Goal: Information Seeking & Learning: Learn about a topic

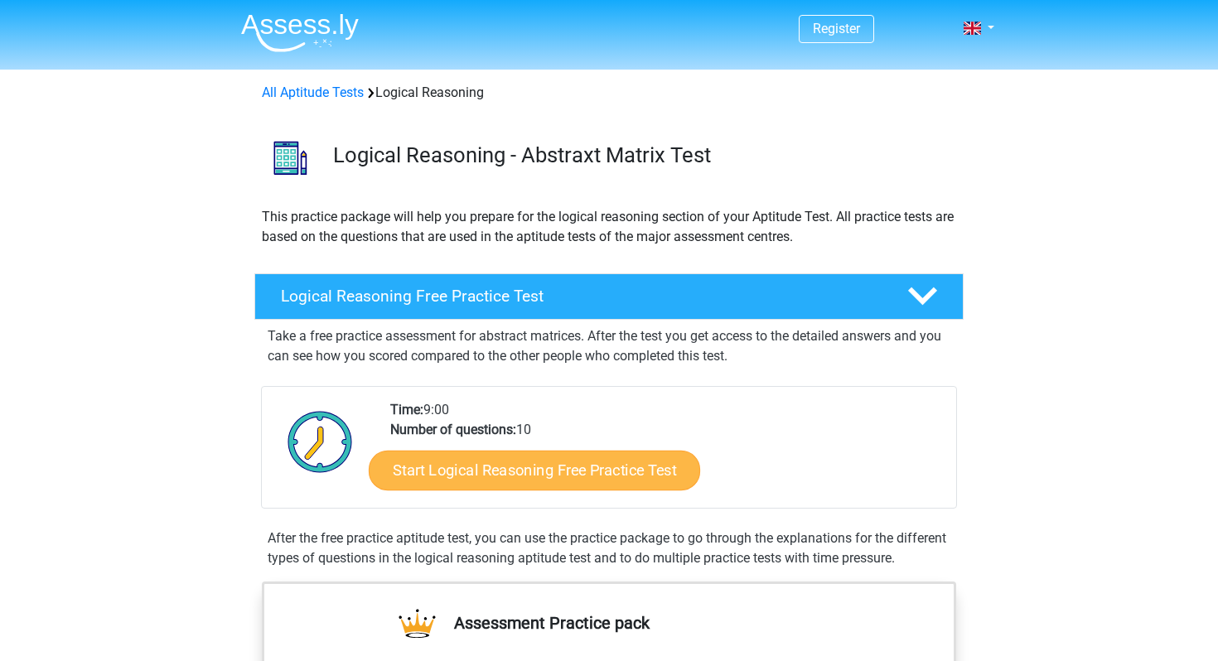
scroll to position [120, 0]
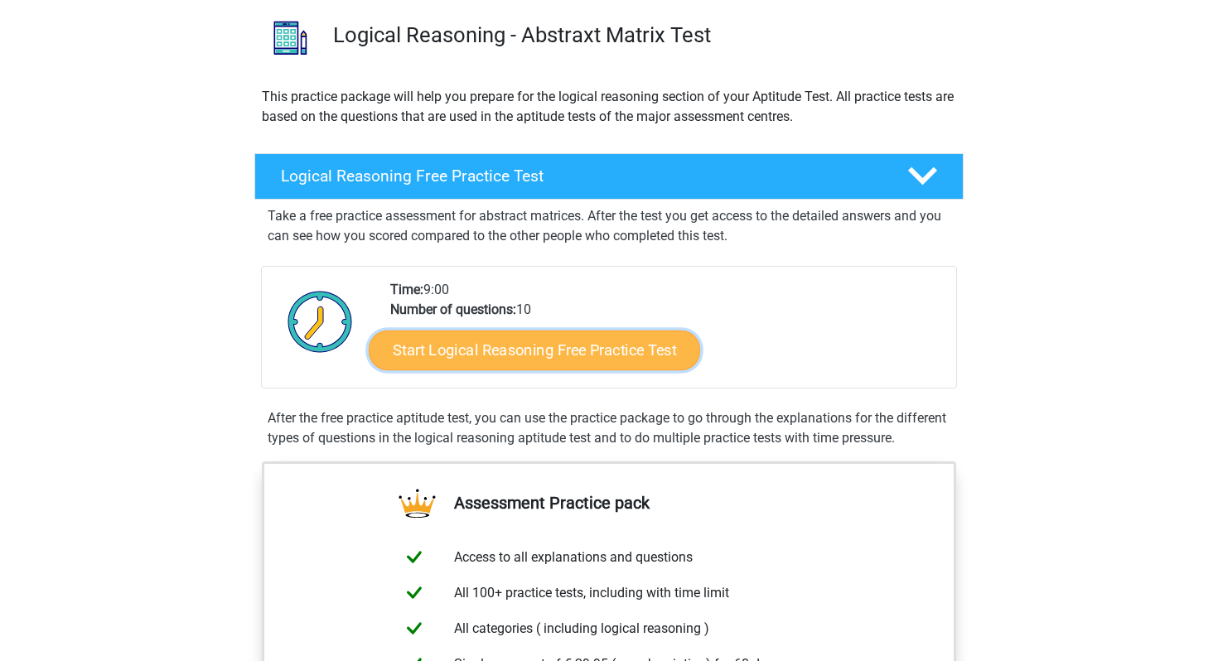
click at [469, 354] on link "Start Logical Reasoning Free Practice Test" at bounding box center [534, 350] width 331 height 40
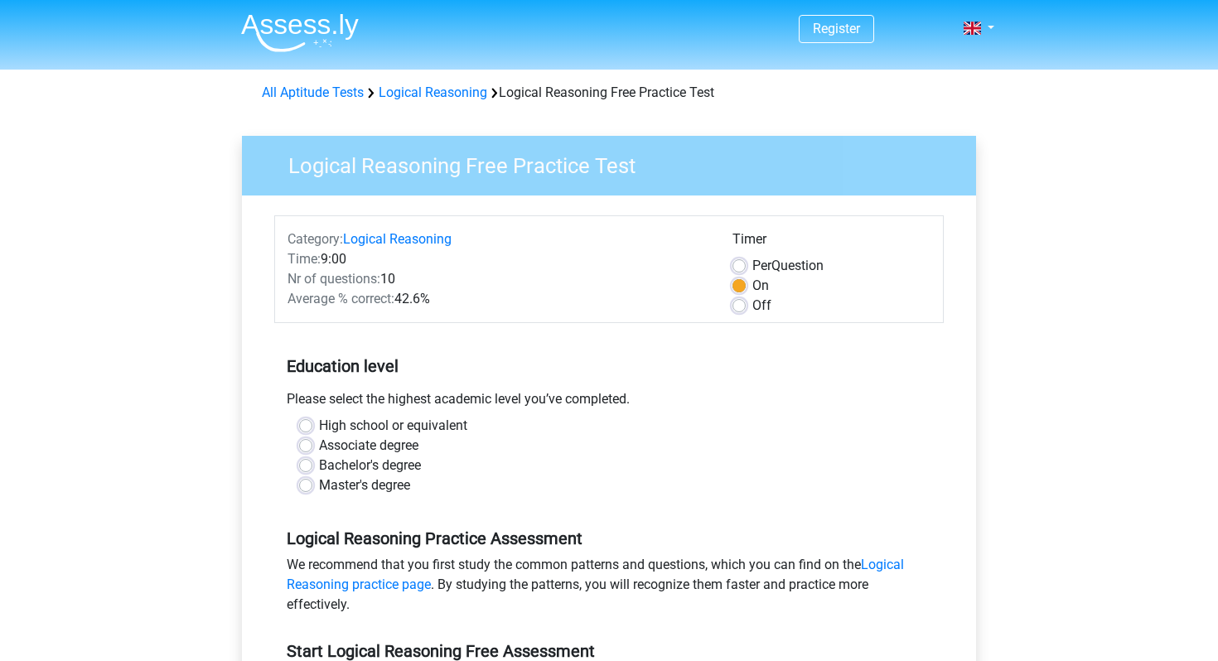
scroll to position [123, 0]
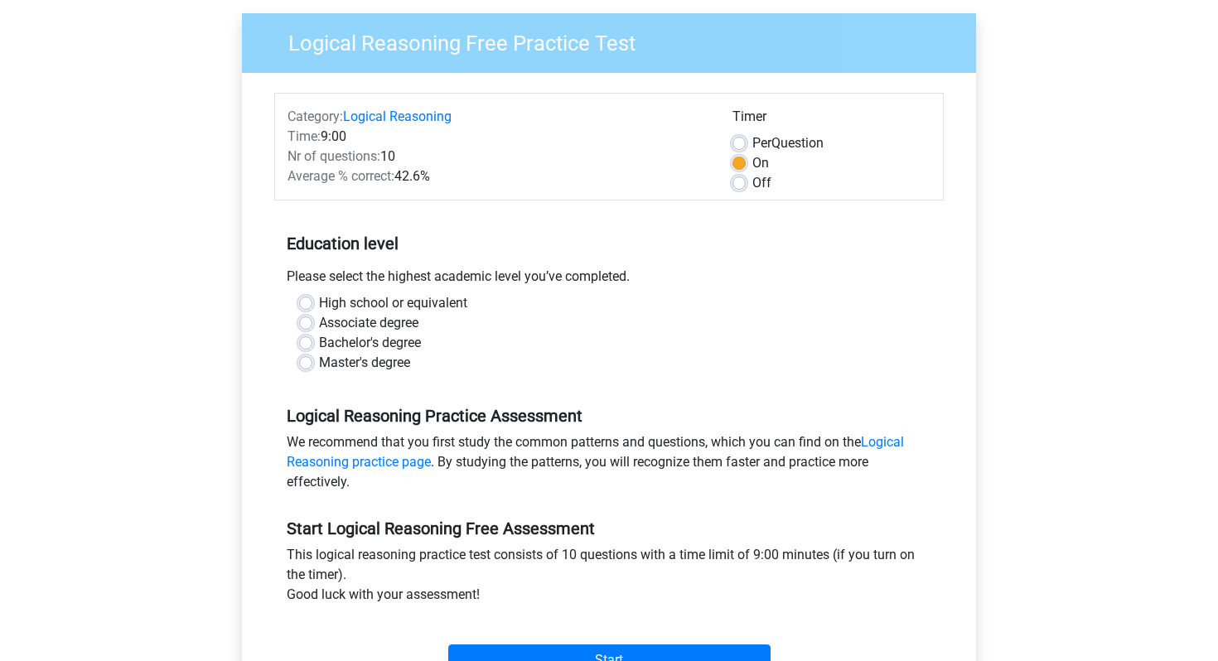
click at [371, 302] on label "High school or equivalent" at bounding box center [393, 303] width 148 height 20
click at [312, 302] on input "High school or equivalent" at bounding box center [305, 301] width 13 height 17
radio input "true"
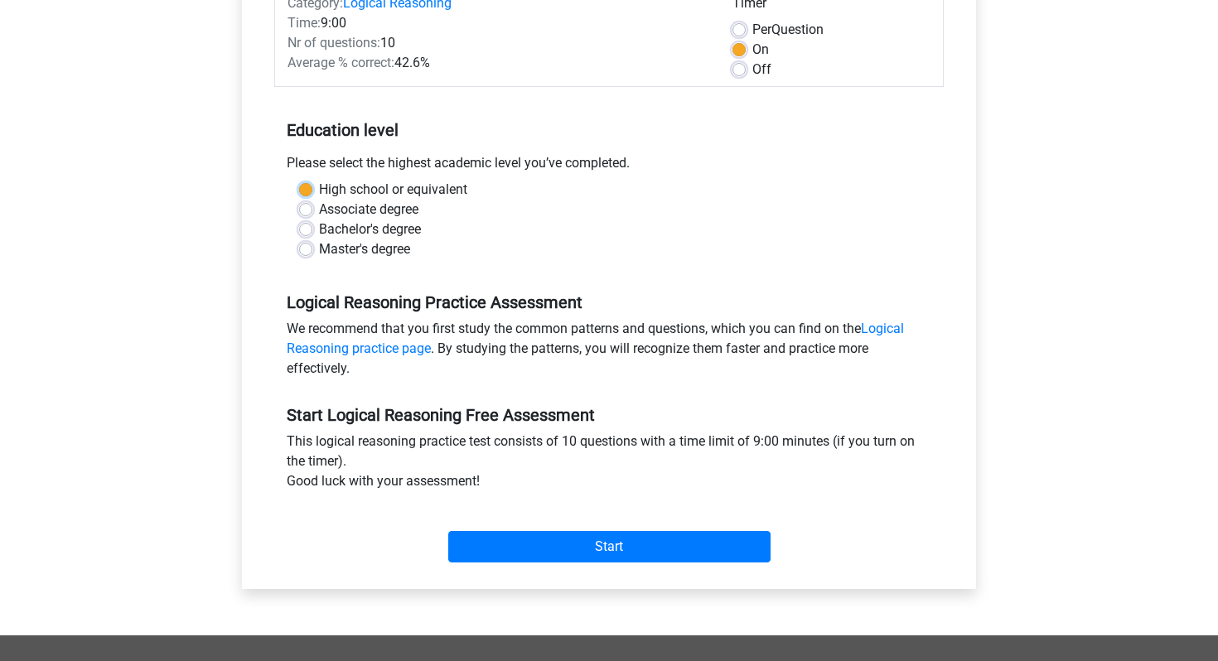
scroll to position [267, 0]
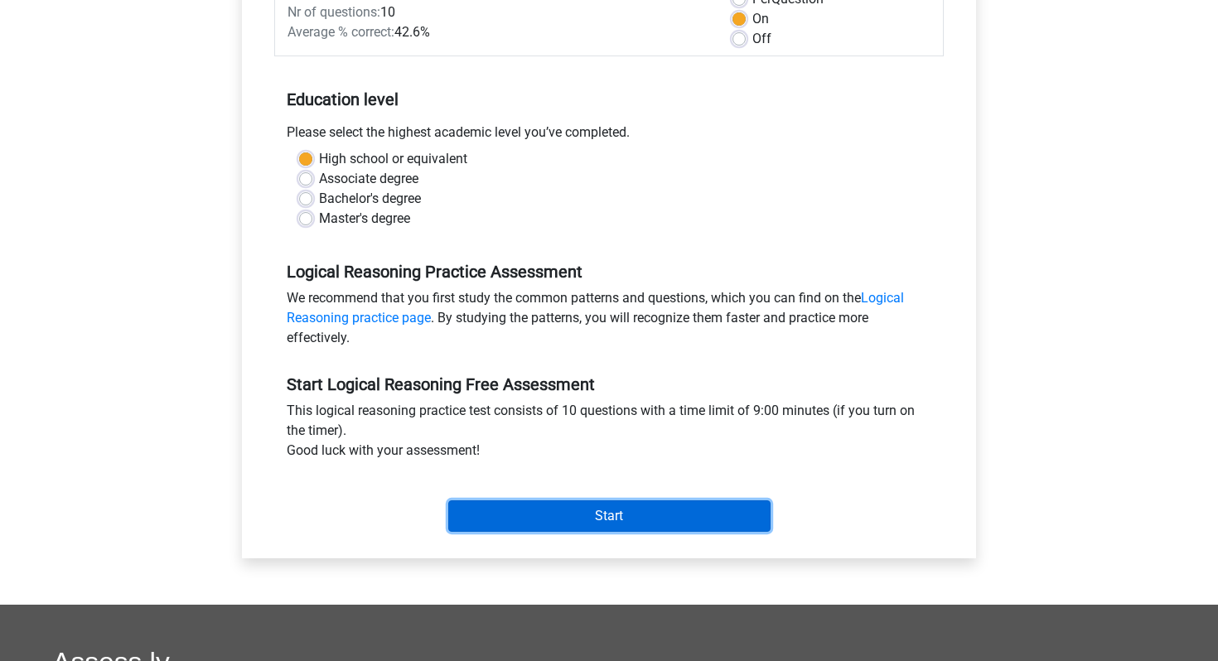
click at [554, 523] on input "Start" at bounding box center [609, 515] width 322 height 31
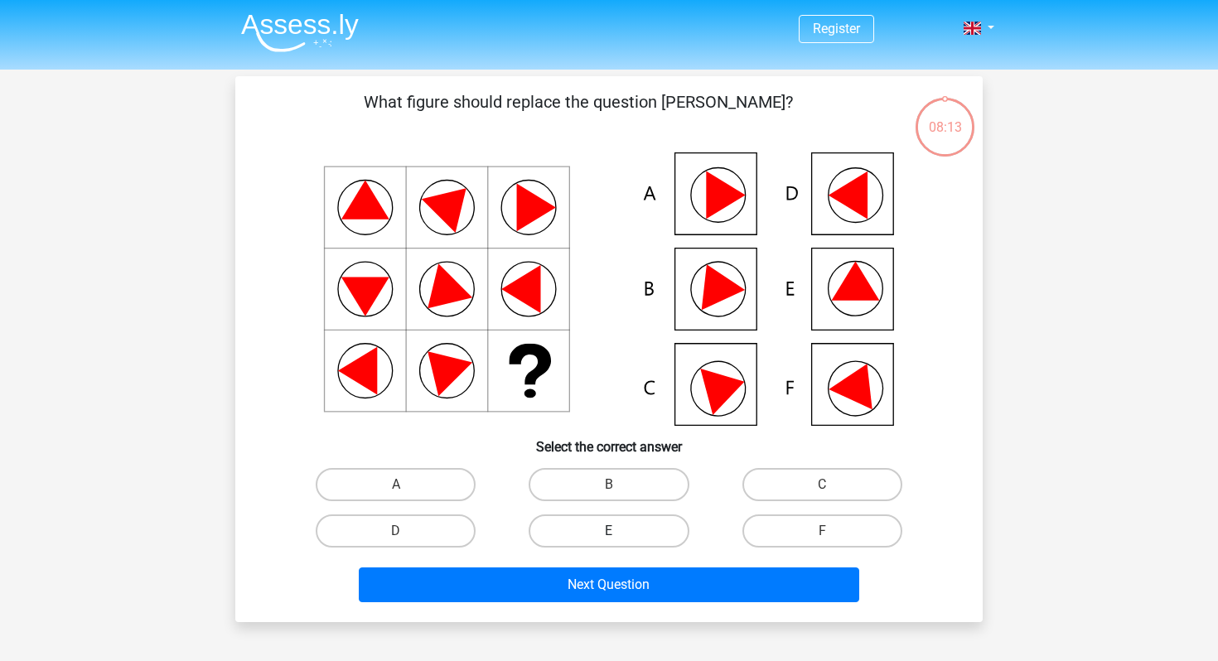
click at [625, 527] on label "E" at bounding box center [609, 530] width 160 height 33
click at [620, 531] on input "E" at bounding box center [614, 536] width 11 height 11
radio input "true"
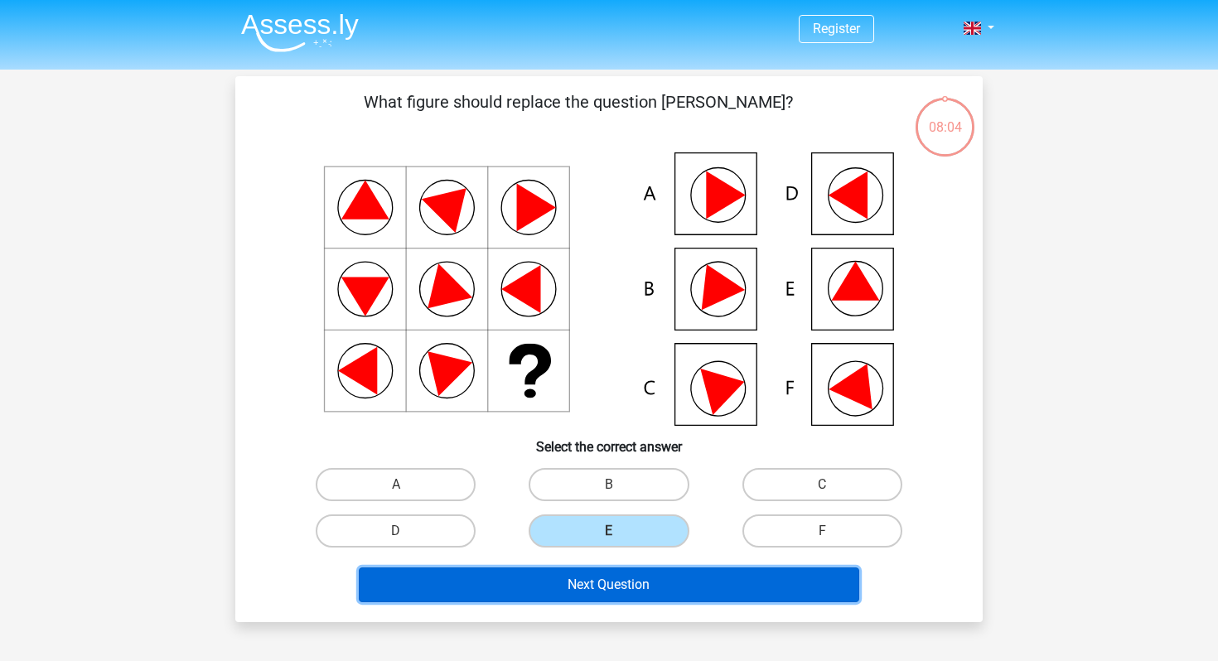
click at [604, 588] on button "Next Question" at bounding box center [609, 585] width 501 height 35
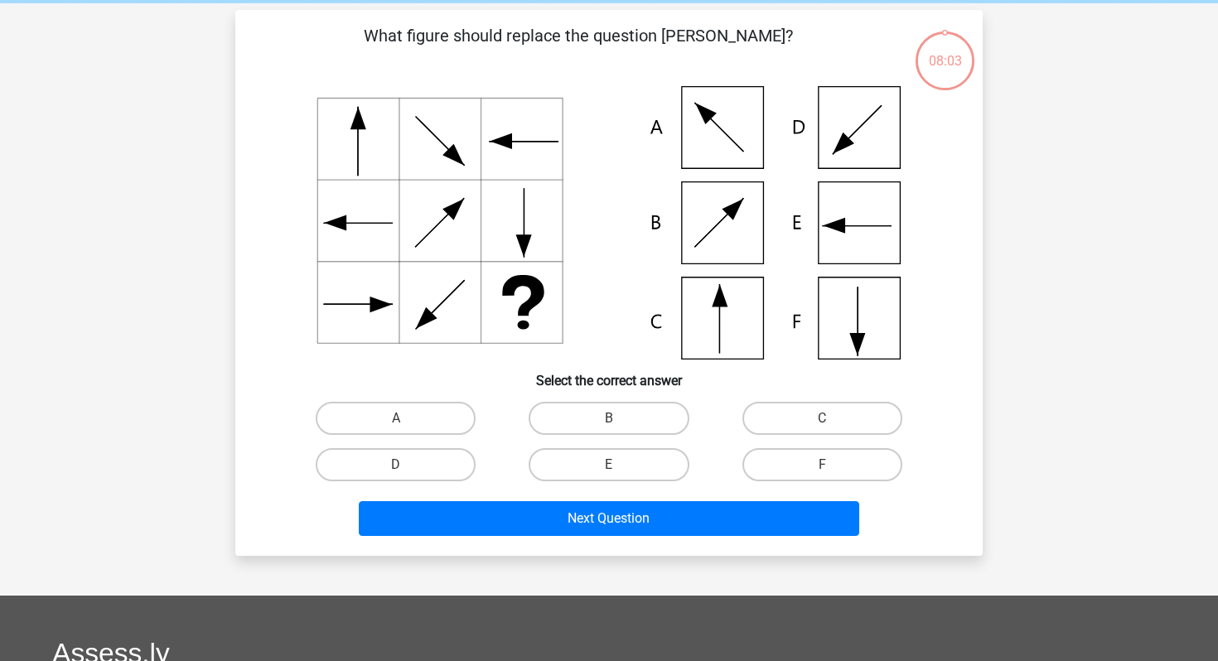
scroll to position [76, 0]
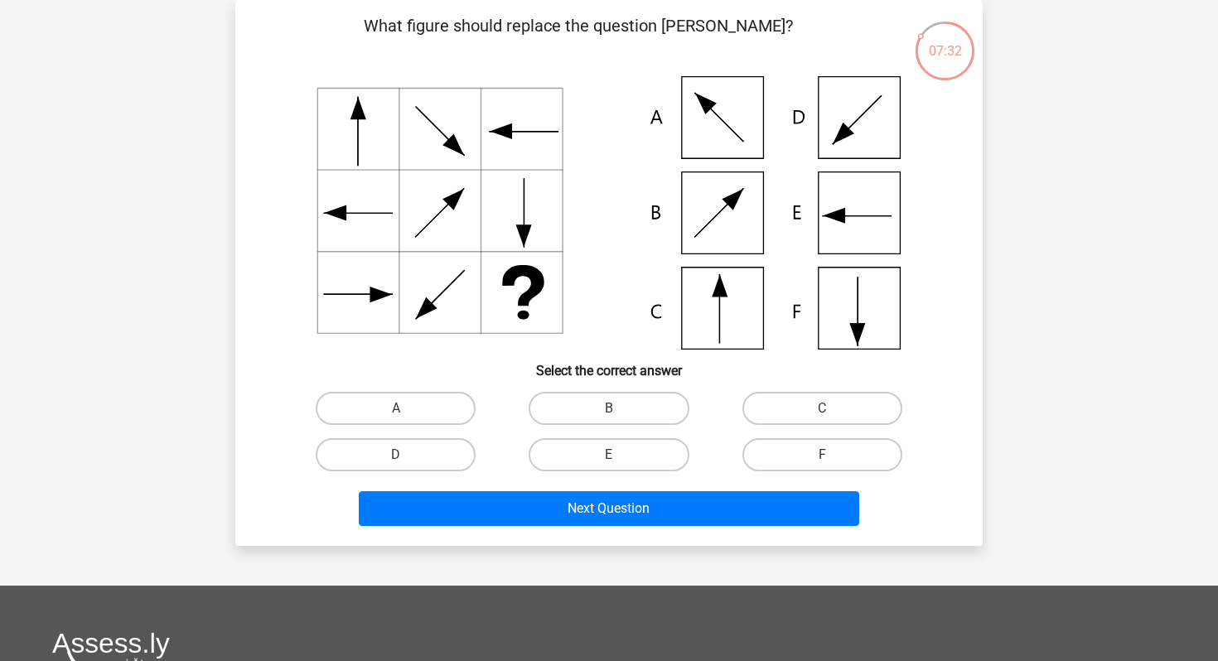
click at [825, 411] on input "C" at bounding box center [827, 413] width 11 height 11
radio input "true"
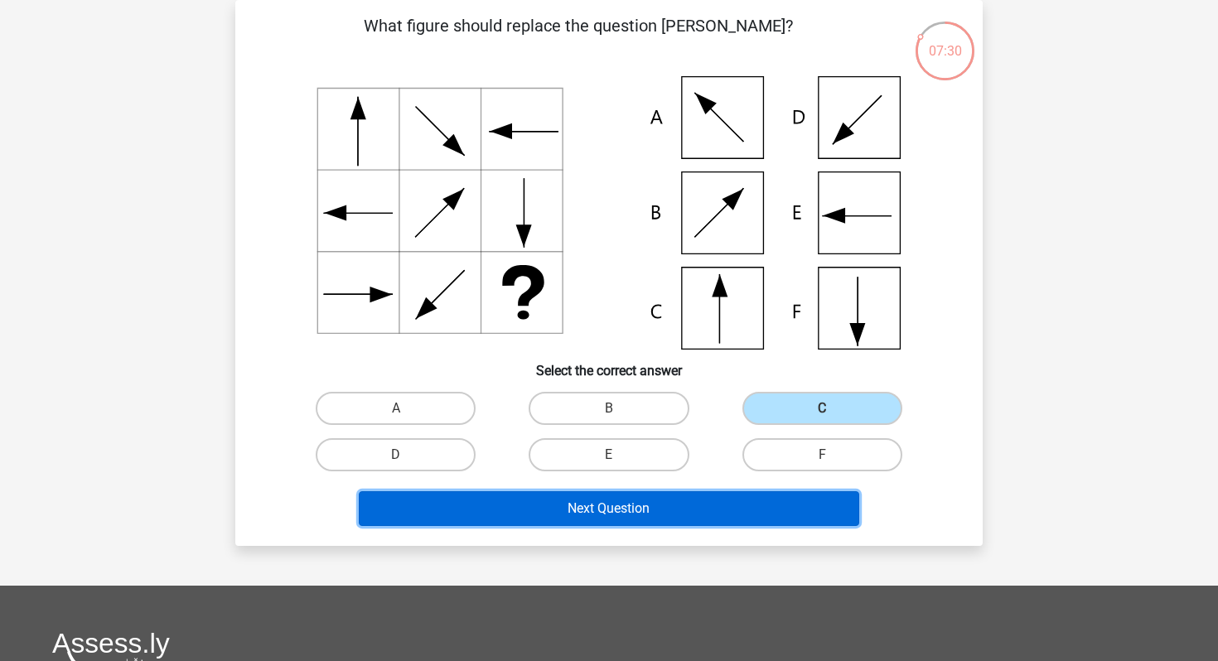
click at [616, 513] on button "Next Question" at bounding box center [609, 508] width 501 height 35
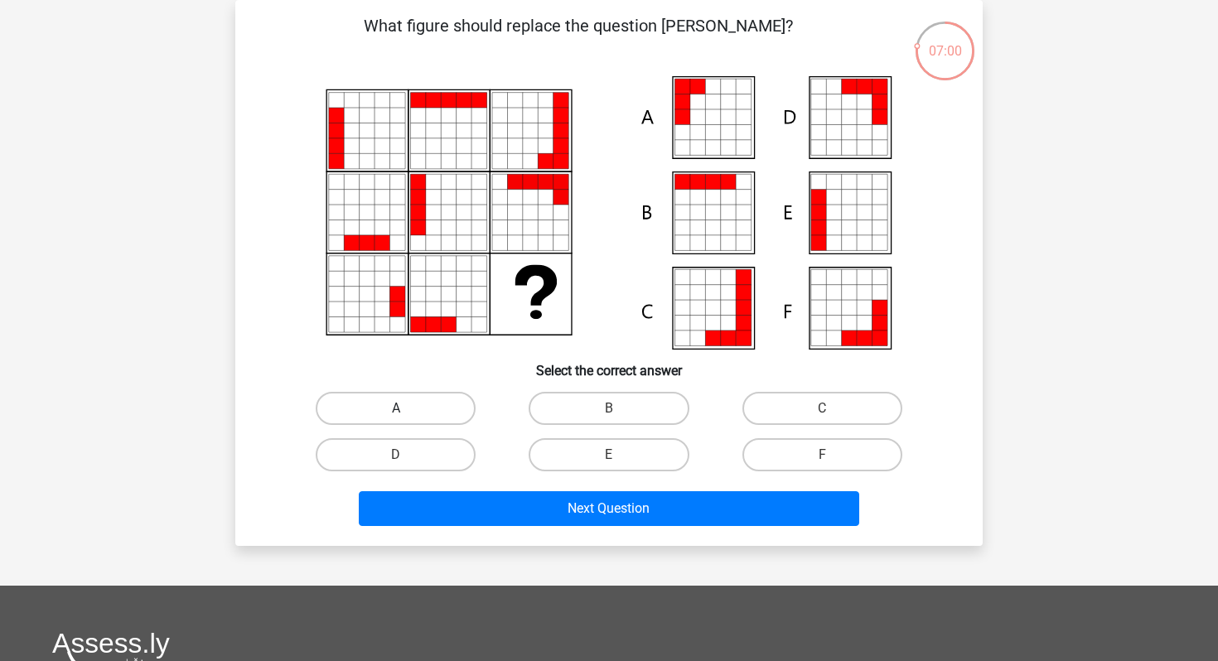
click at [417, 419] on label "A" at bounding box center [396, 408] width 160 height 33
click at [407, 419] on input "A" at bounding box center [401, 413] width 11 height 11
radio input "true"
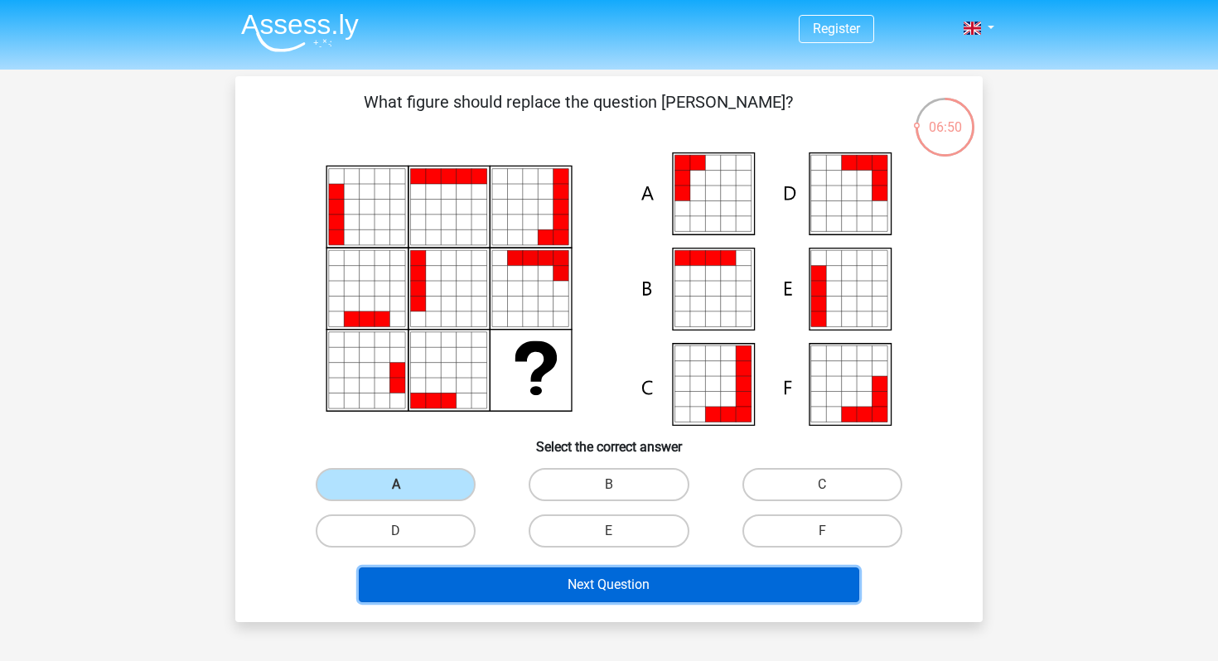
click at [659, 586] on button "Next Question" at bounding box center [609, 585] width 501 height 35
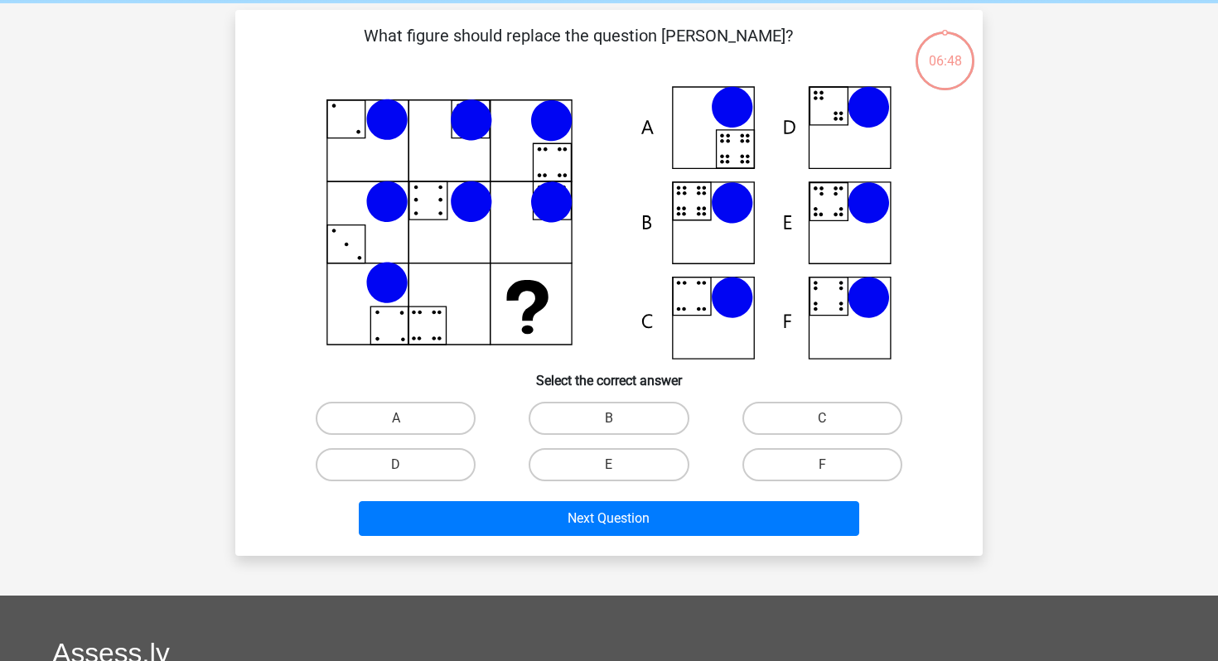
scroll to position [76, 0]
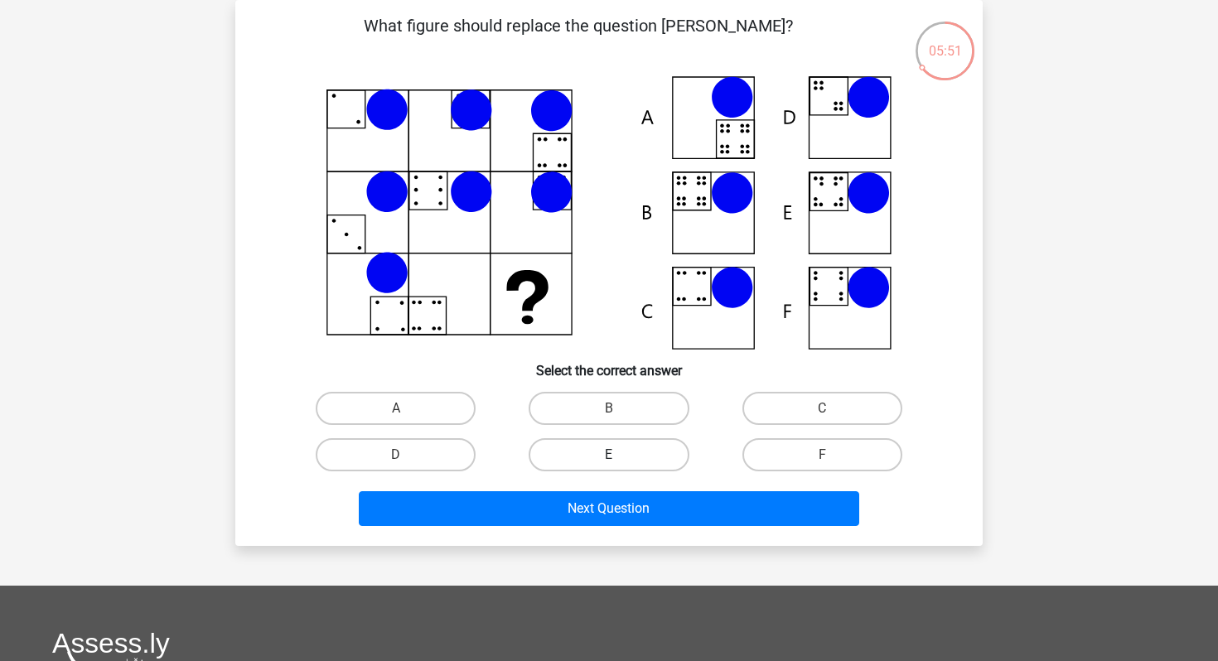
click at [655, 443] on label "E" at bounding box center [609, 454] width 160 height 33
click at [620, 455] on input "E" at bounding box center [614, 460] width 11 height 11
radio input "true"
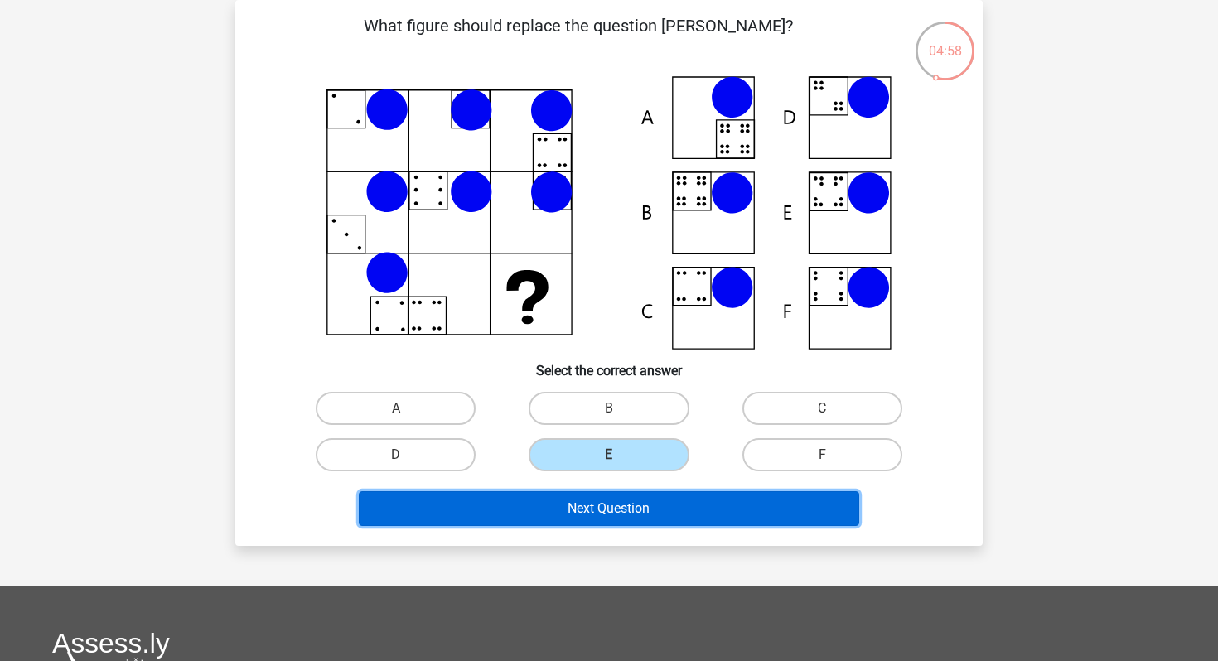
click at [629, 511] on button "Next Question" at bounding box center [609, 508] width 501 height 35
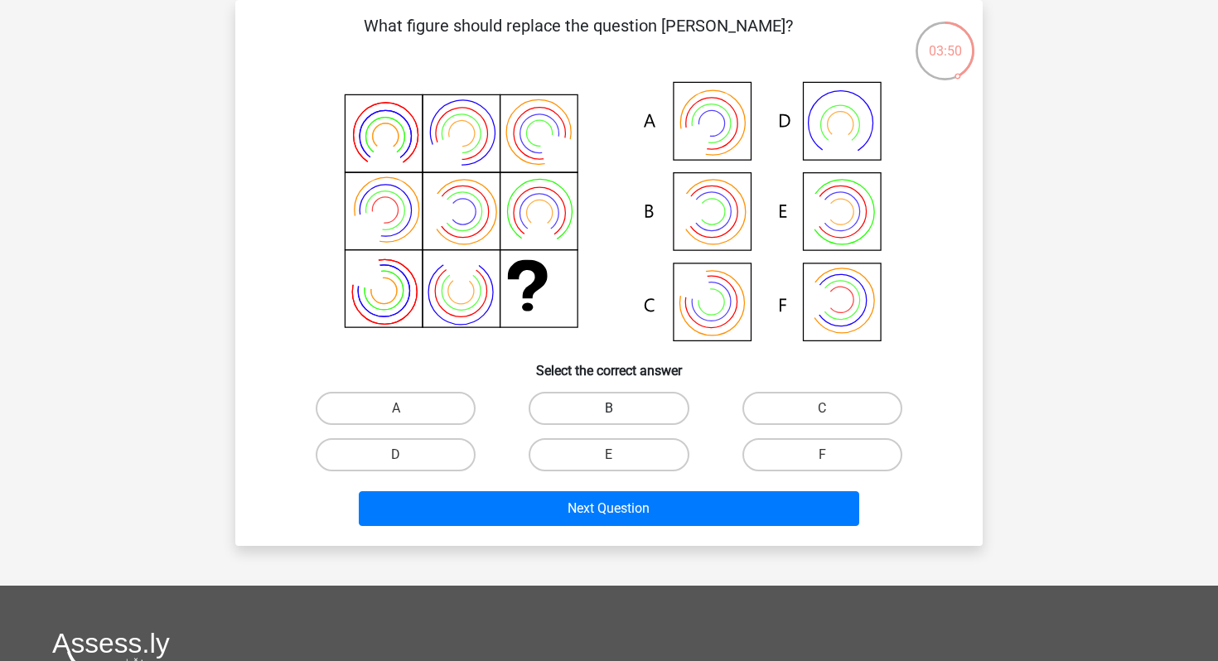
click at [613, 399] on label "B" at bounding box center [609, 408] width 160 height 33
click at [613, 408] on input "B" at bounding box center [614, 413] width 11 height 11
radio input "true"
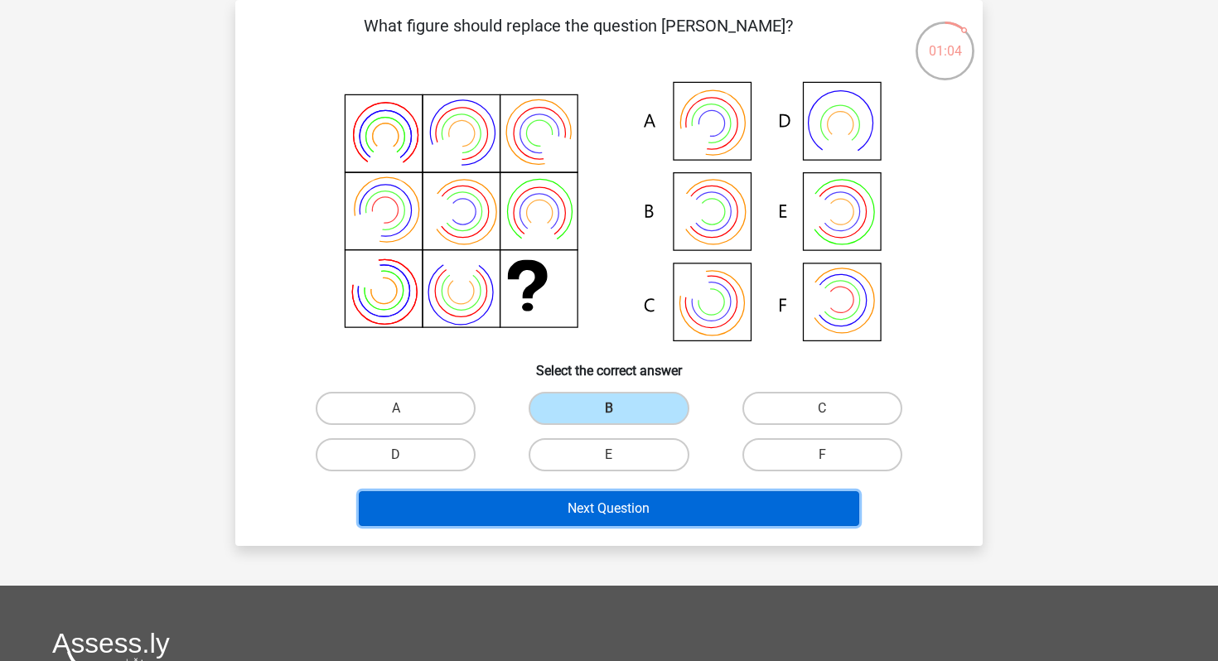
click at [792, 517] on button "Next Question" at bounding box center [609, 508] width 501 height 35
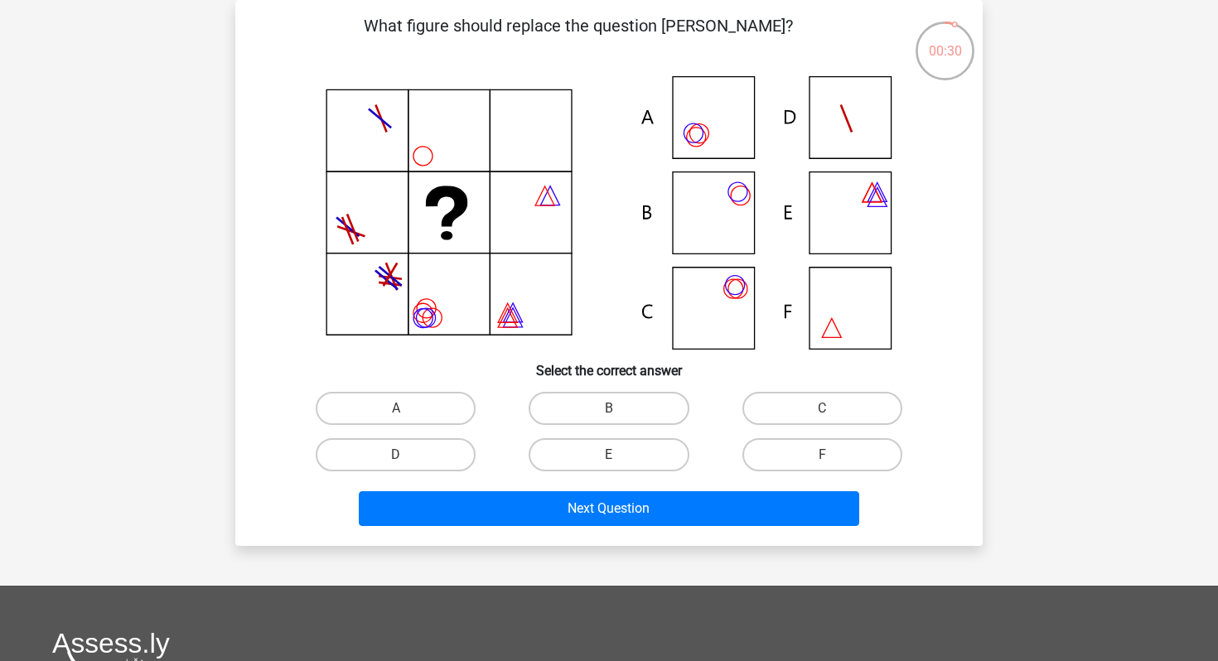
scroll to position [0, 0]
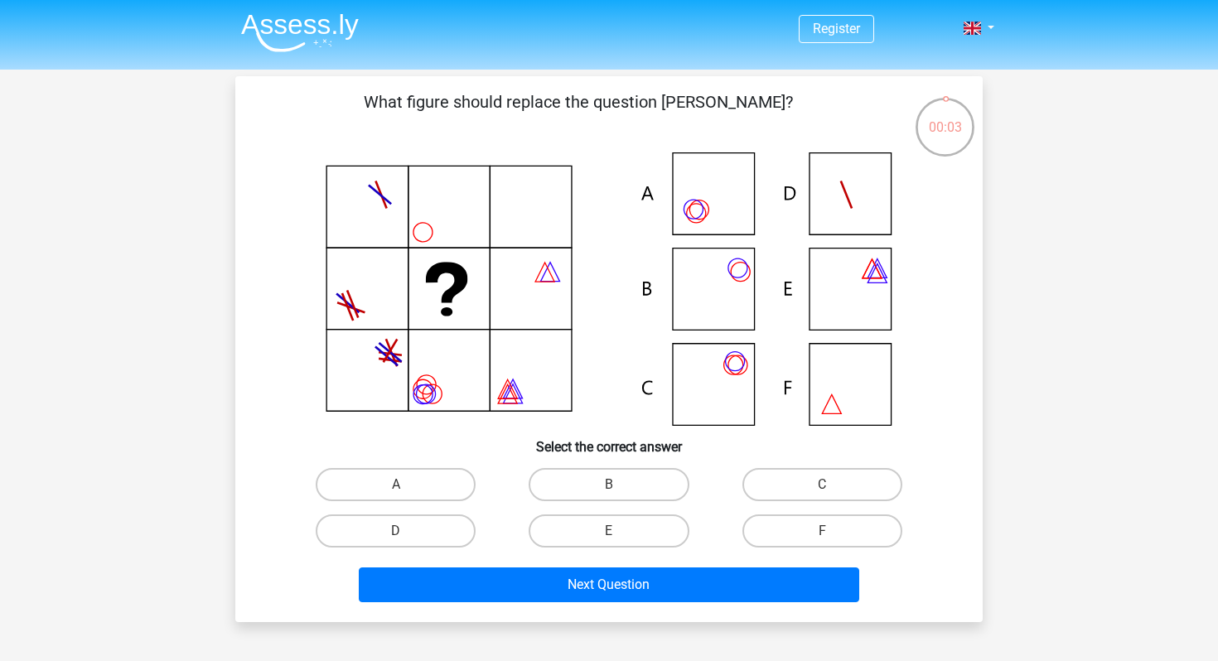
click at [604, 374] on icon at bounding box center [609, 288] width 668 height 273
